Goal: Use online tool/utility: Utilize a website feature to perform a specific function

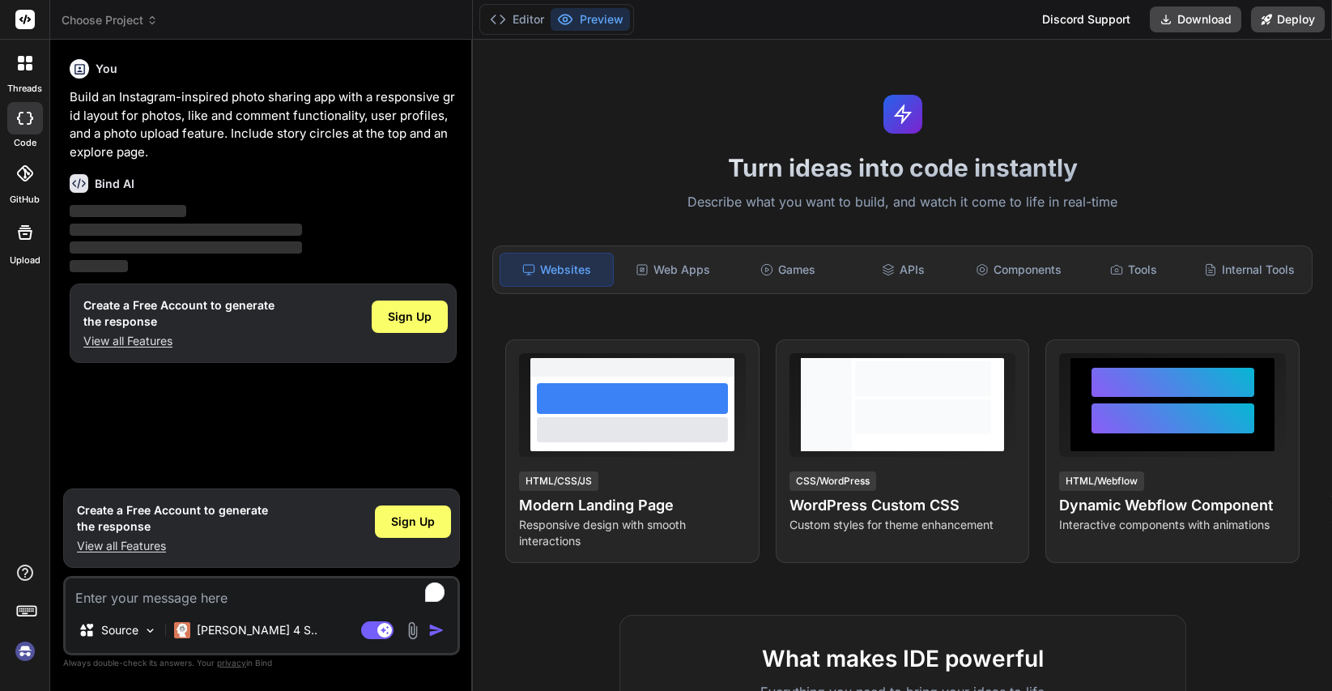
type textarea "x"
click at [668, 279] on div "Web Apps" at bounding box center [673, 270] width 112 height 34
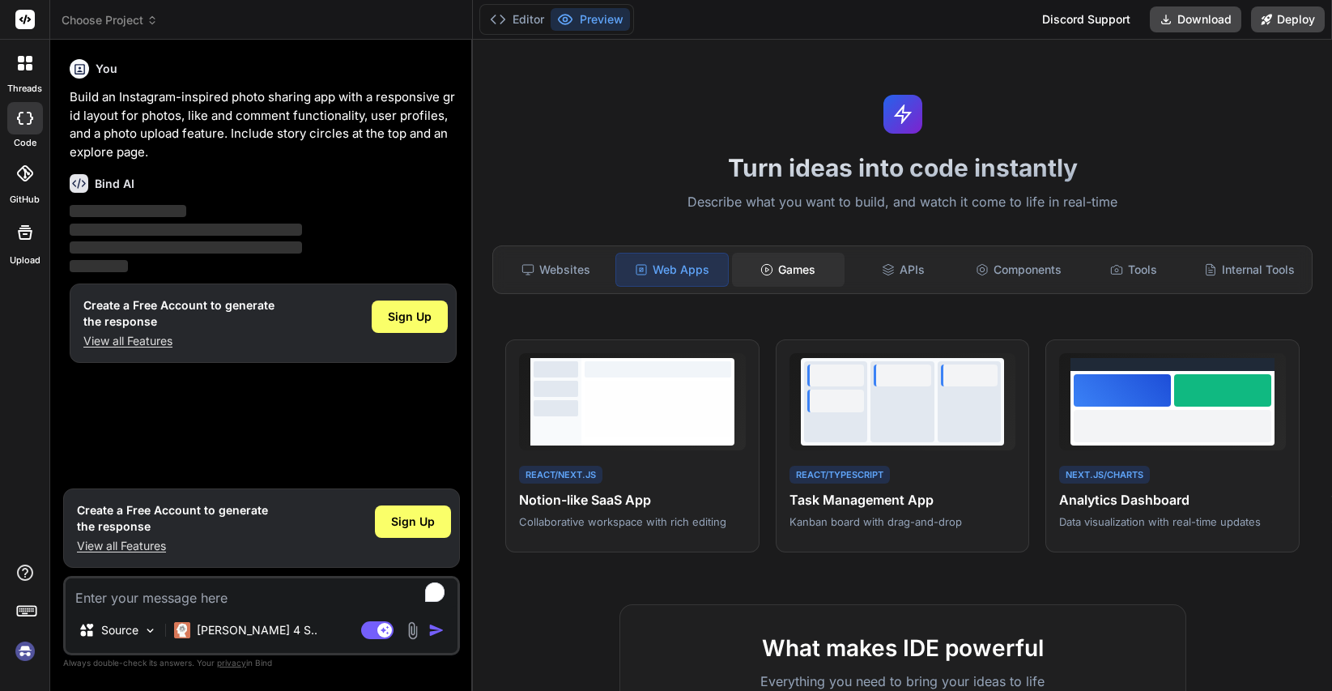
click at [788, 270] on div "Games" at bounding box center [788, 270] width 112 height 34
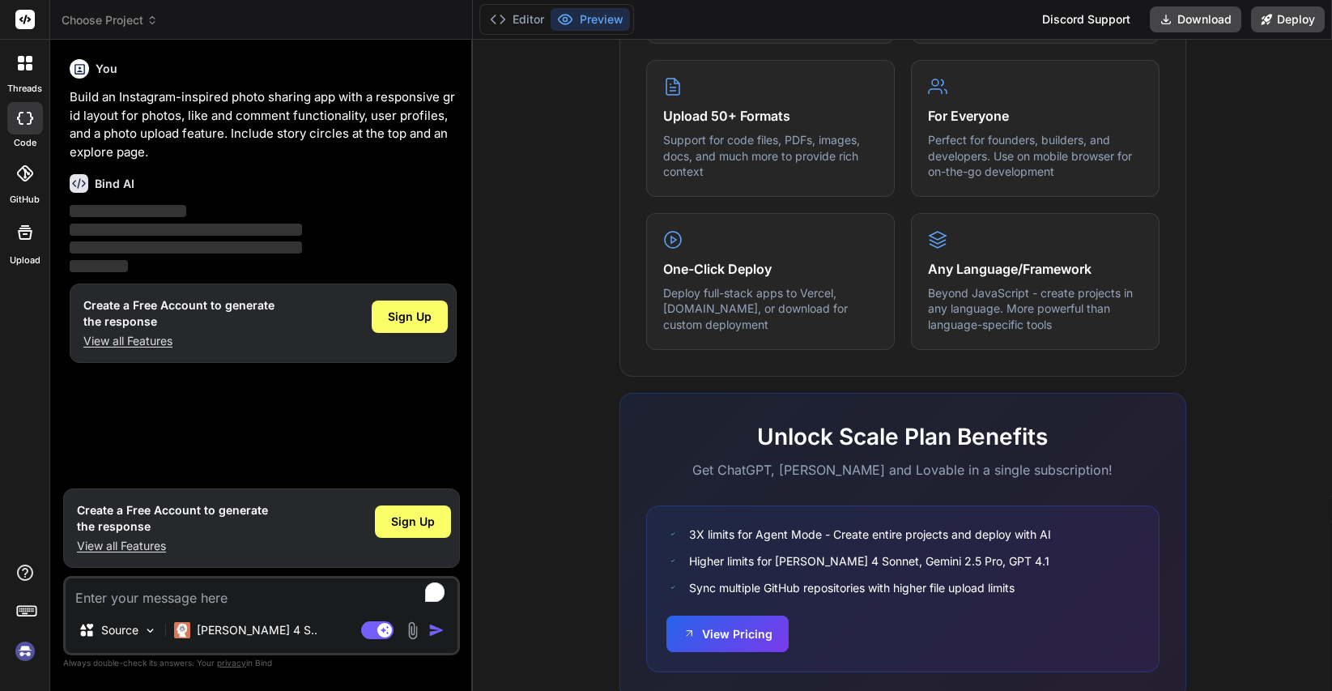
scroll to position [860, 0]
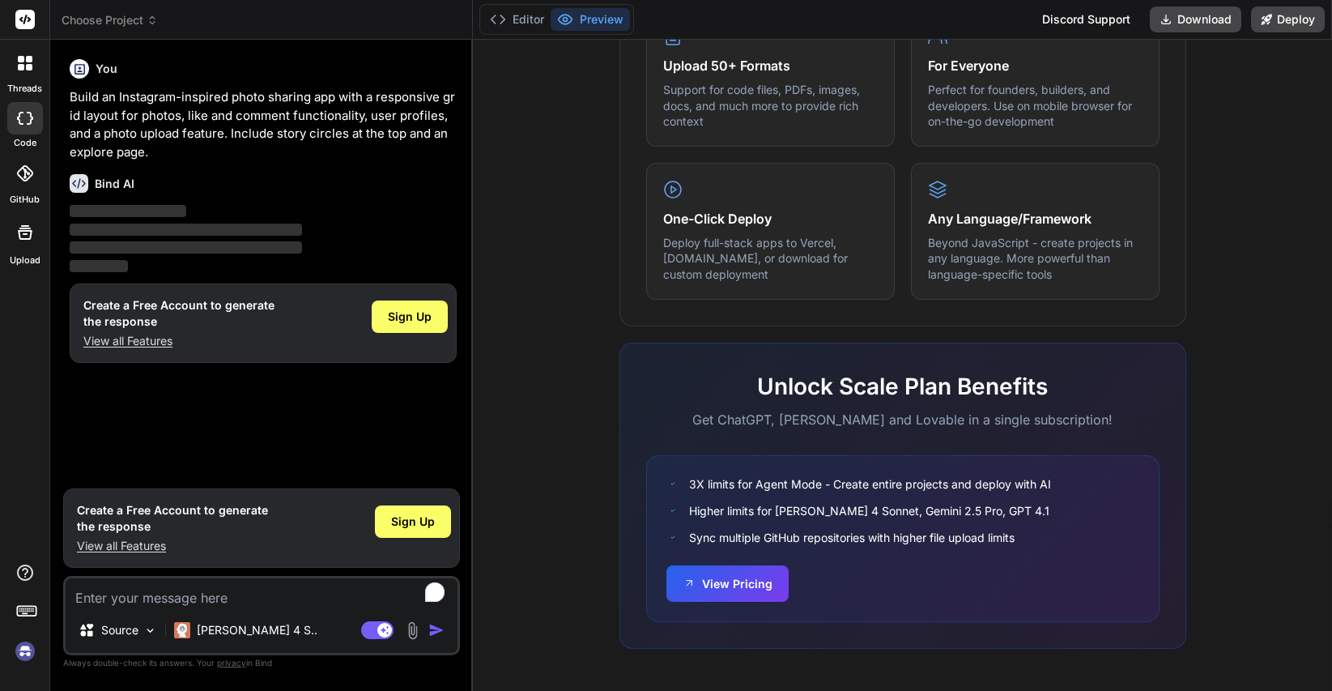
click at [99, 240] on span "‌" at bounding box center [186, 247] width 232 height 15
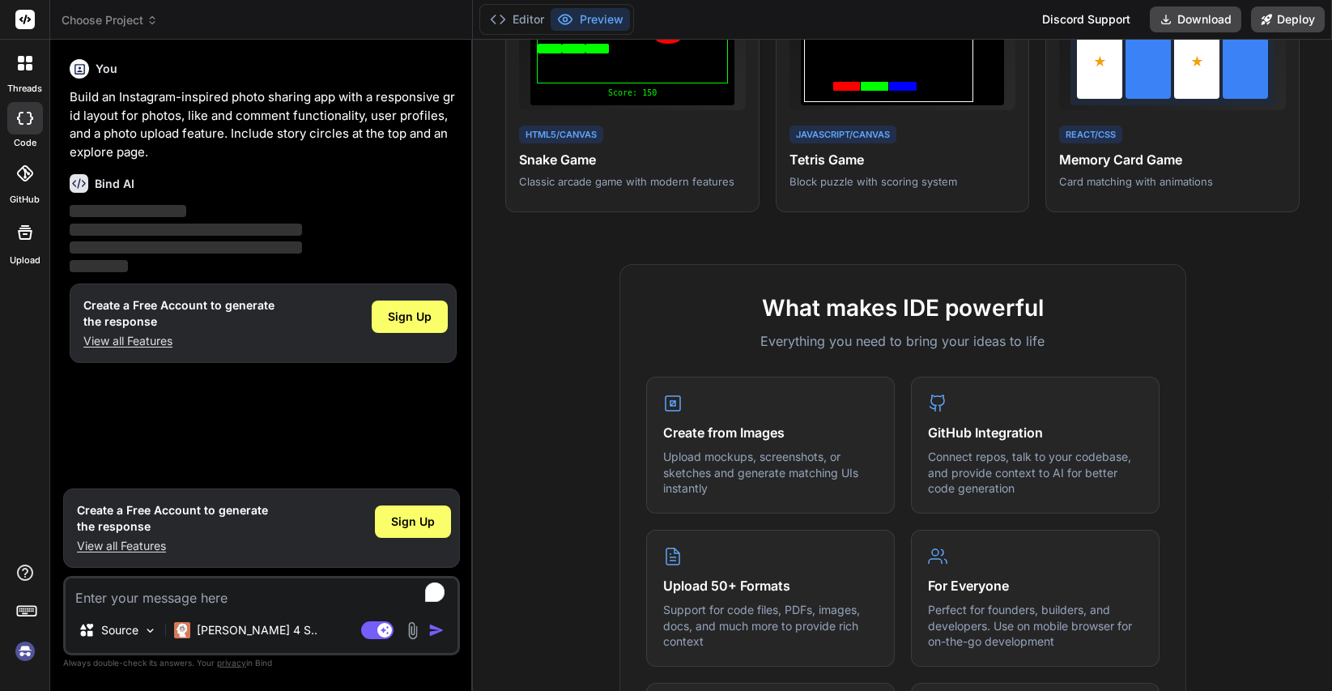
scroll to position [50, 0]
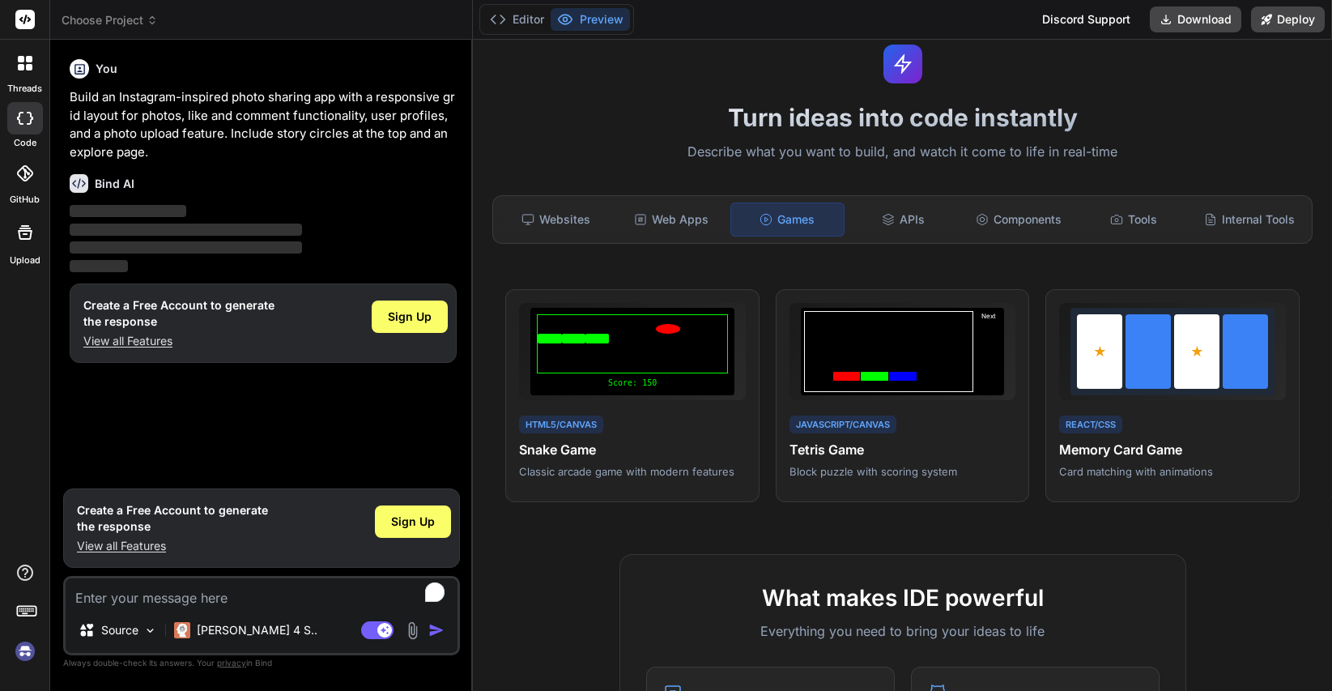
click at [569, 32] on div "Editor Preview" at bounding box center [556, 19] width 155 height 31
click at [571, 22] on icon at bounding box center [566, 20] width 14 height 10
click at [1057, 217] on div "Components" at bounding box center [1019, 219] width 112 height 34
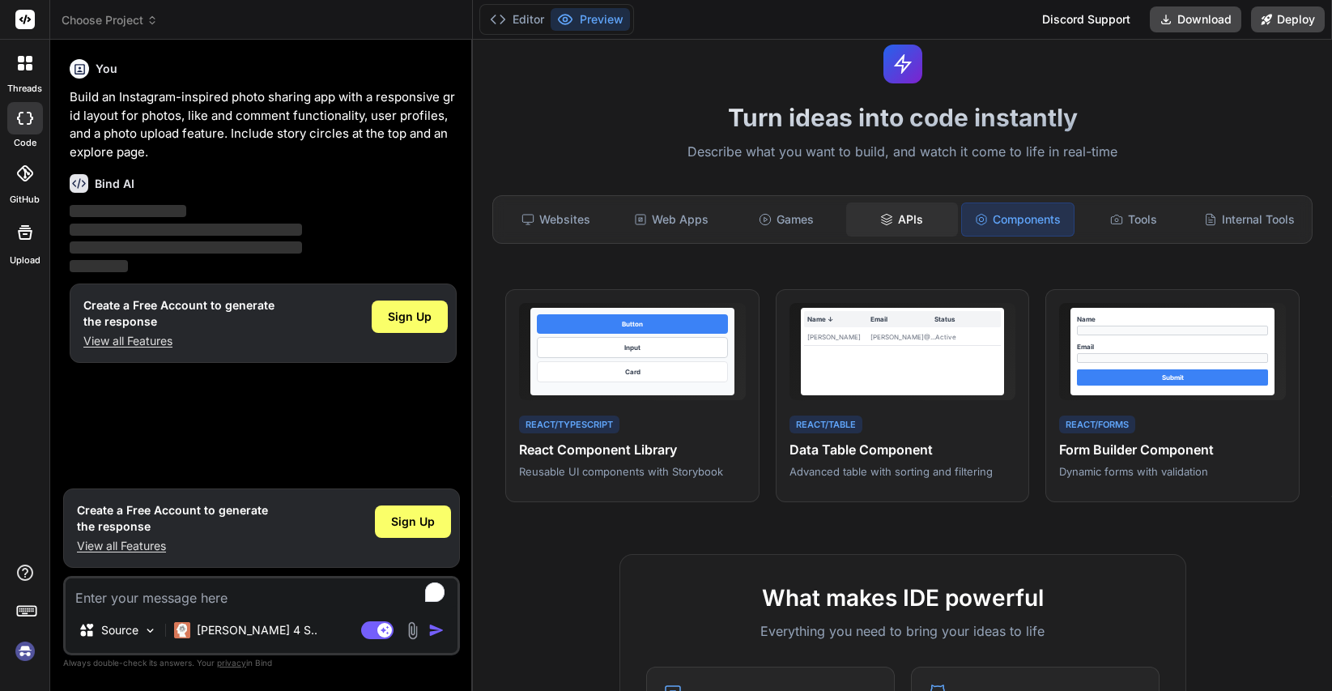
click at [912, 211] on div "APIs" at bounding box center [902, 219] width 112 height 34
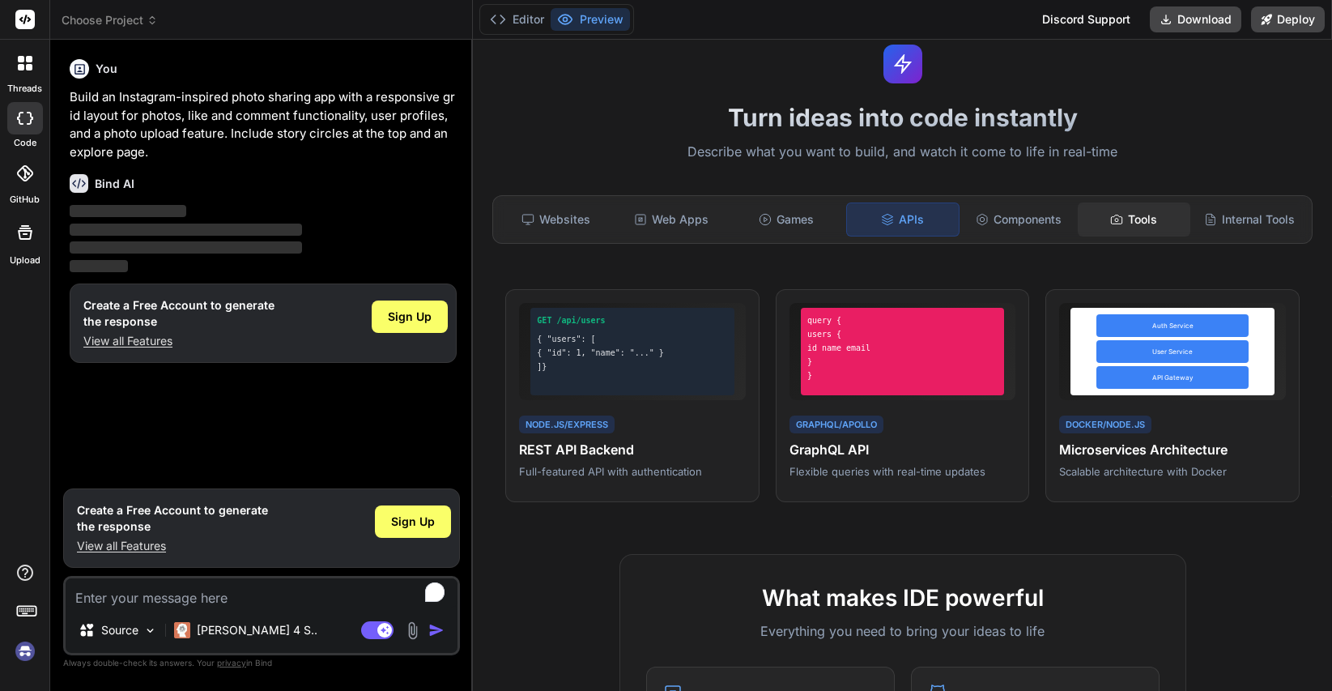
click at [1121, 213] on div "Tools" at bounding box center [1134, 219] width 112 height 34
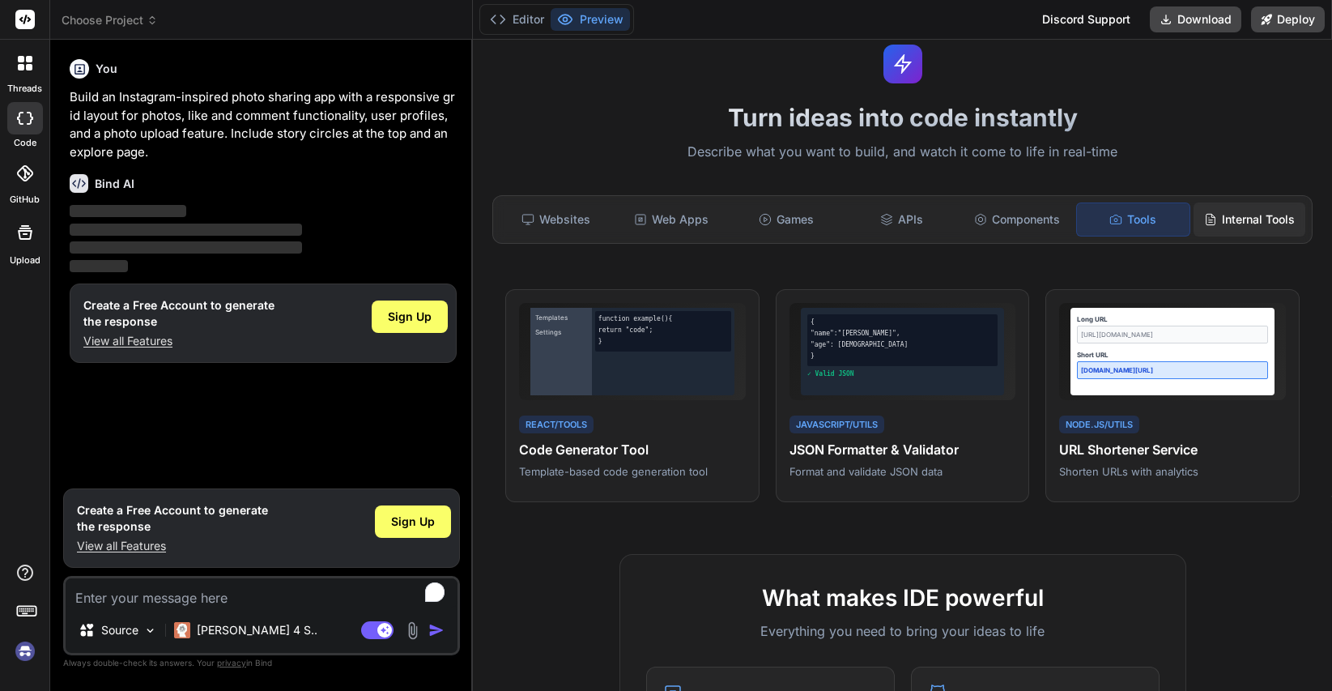
click at [1196, 211] on div "Internal Tools" at bounding box center [1249, 219] width 112 height 34
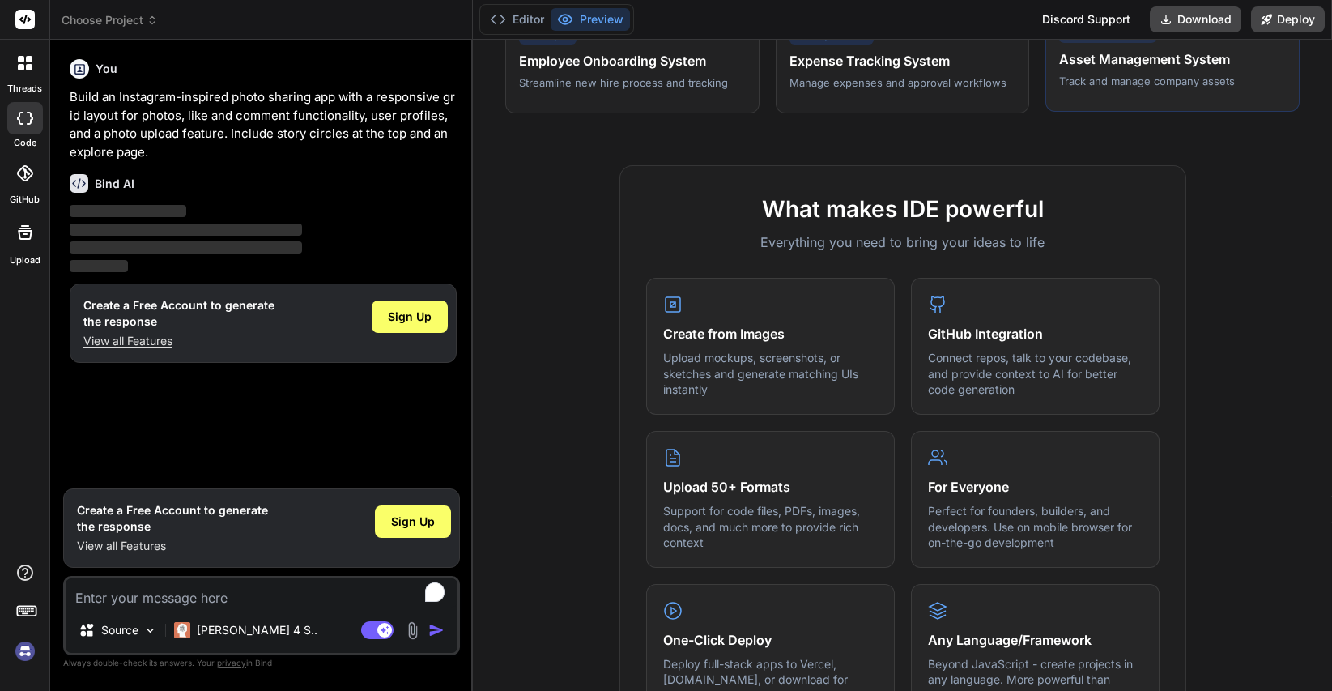
scroll to position [455, 0]
